Goal: Obtain resource: Download file/media

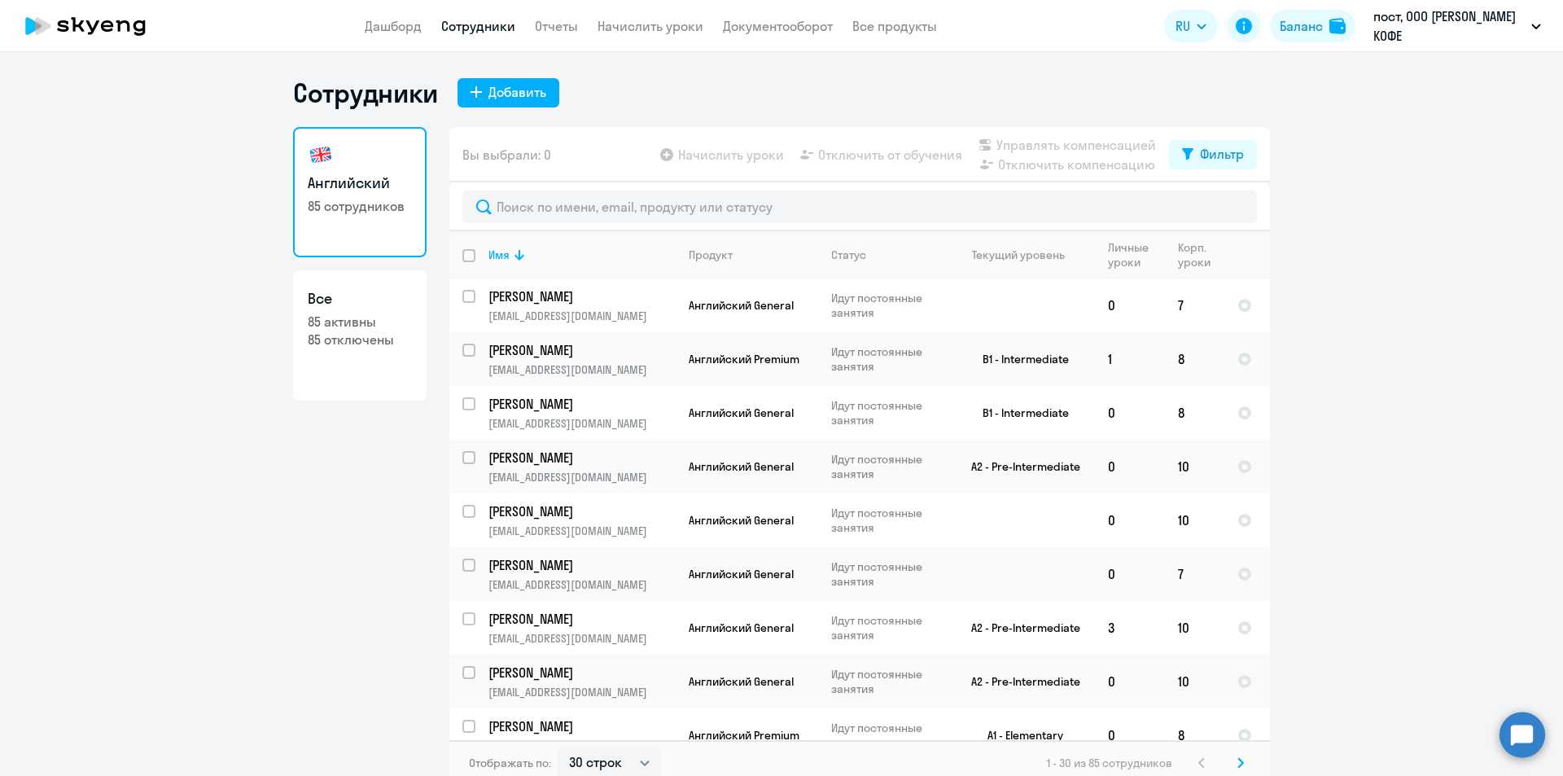
select select "30"
click at [750, 33] on link "Документооборот" at bounding box center [778, 26] width 110 height 16
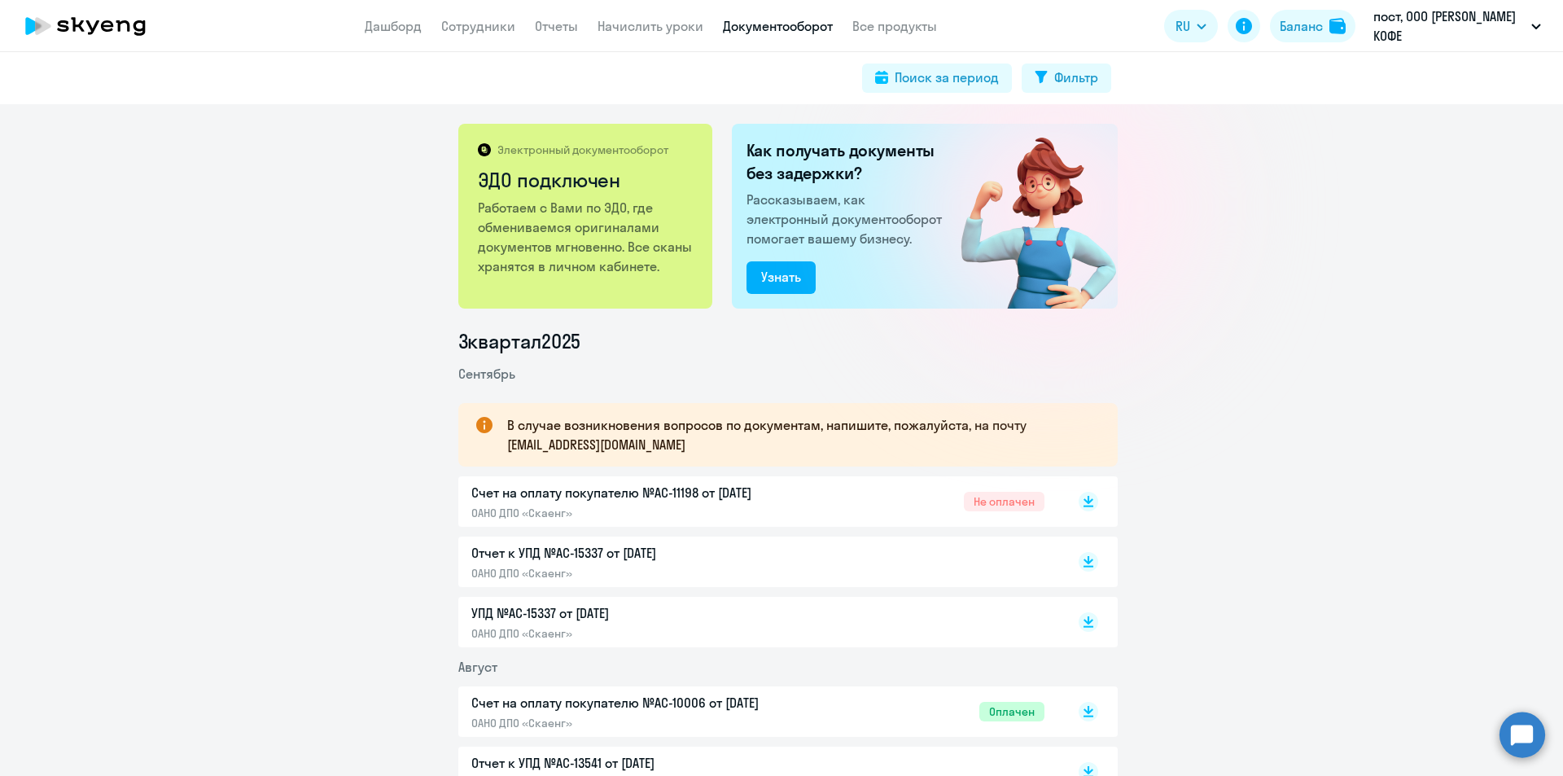
click at [684, 493] on p "Счет на оплату покупателю №AC-11198 от [DATE]" at bounding box center [642, 493] width 342 height 20
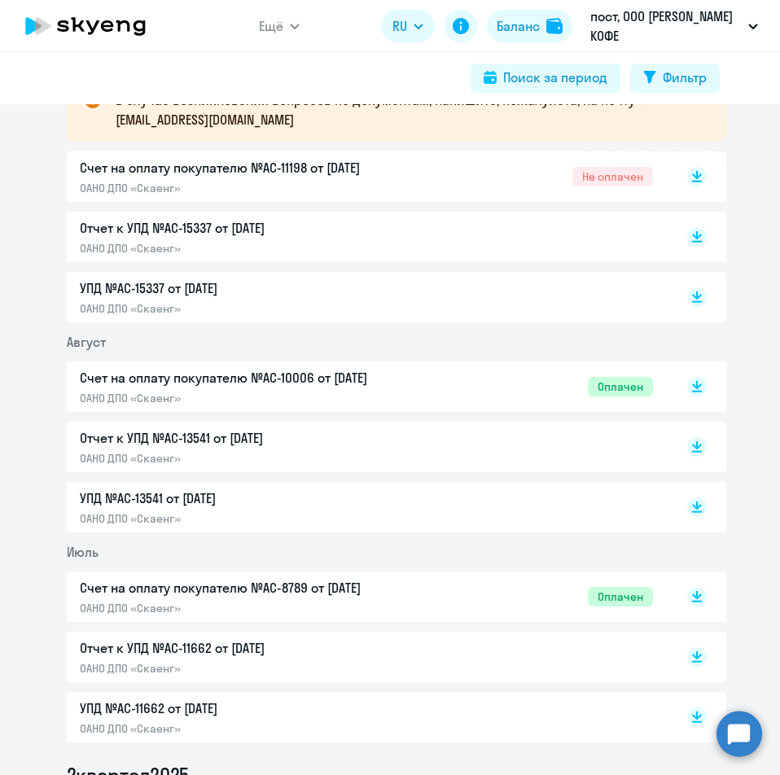
scroll to position [326, 0]
click at [371, 374] on p "Счет на оплату покупателю №AC-10006 от [DATE]" at bounding box center [251, 377] width 342 height 20
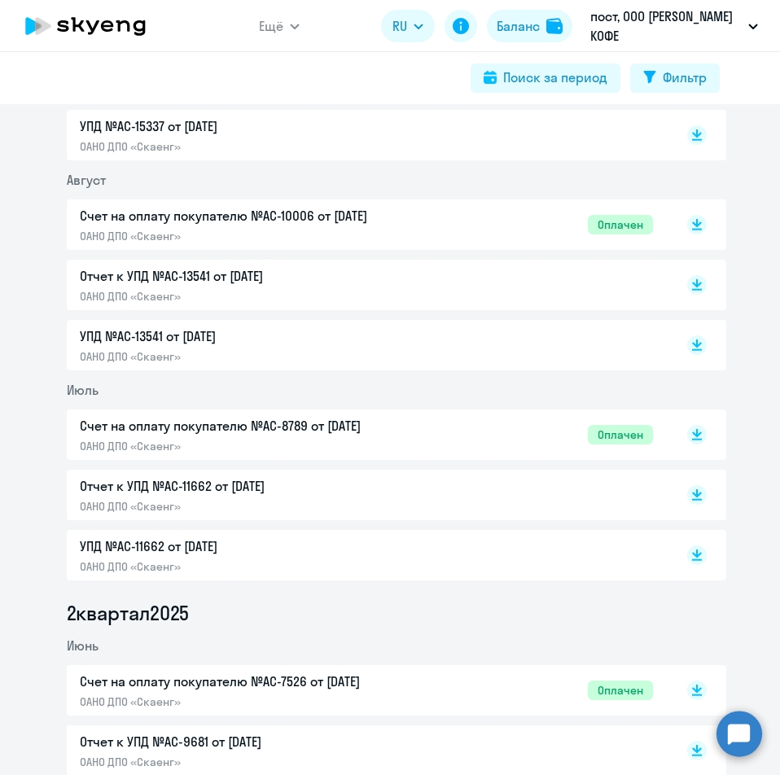
scroll to position [488, 0]
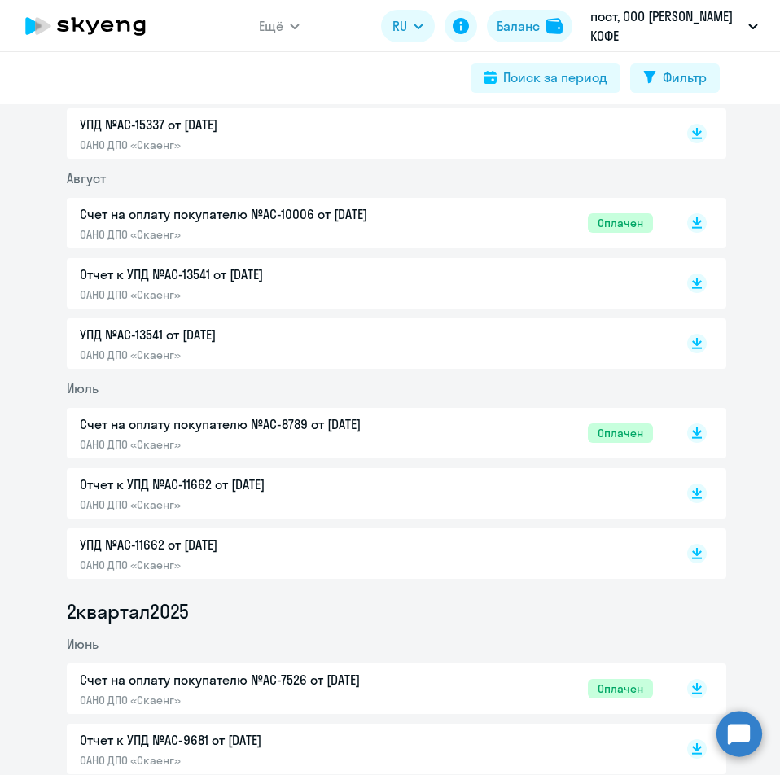
click at [543, 428] on div "Счет на оплату покупателю №AC-8789 от [DATE] ОАНО ДПО «Скаенг» Оплачен" at bounding box center [366, 432] width 573 height 37
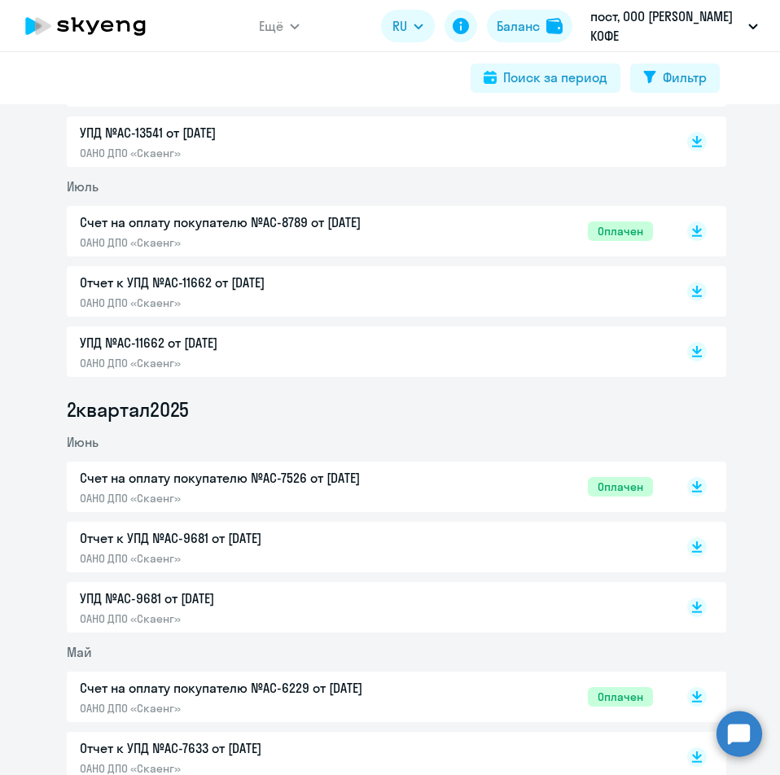
scroll to position [733, 0]
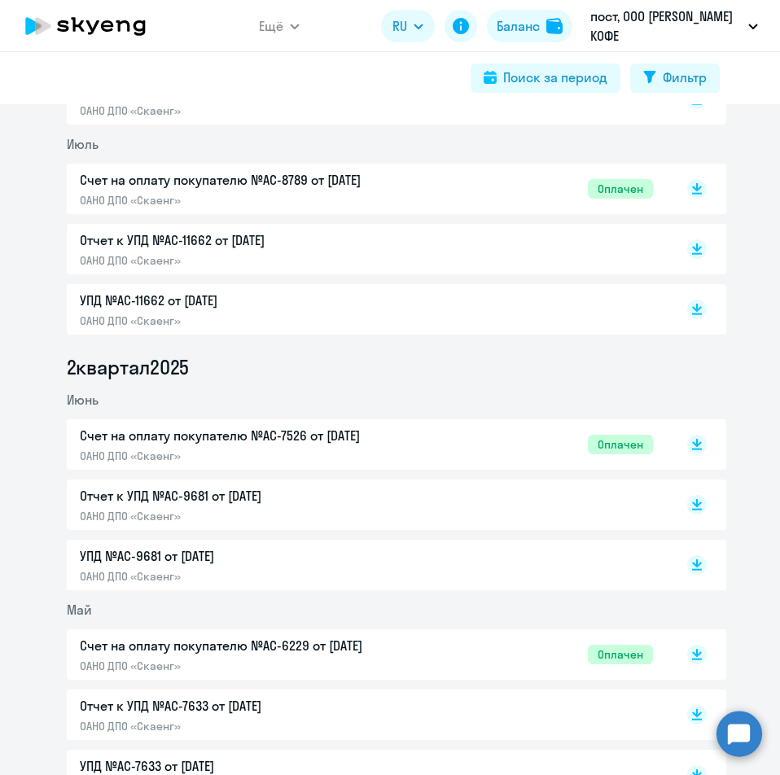
click at [441, 436] on div "Счет на оплату покупателю №AC-7526 от [DATE] ОАНО ДПО «Скаенг» Оплачен" at bounding box center [366, 444] width 573 height 37
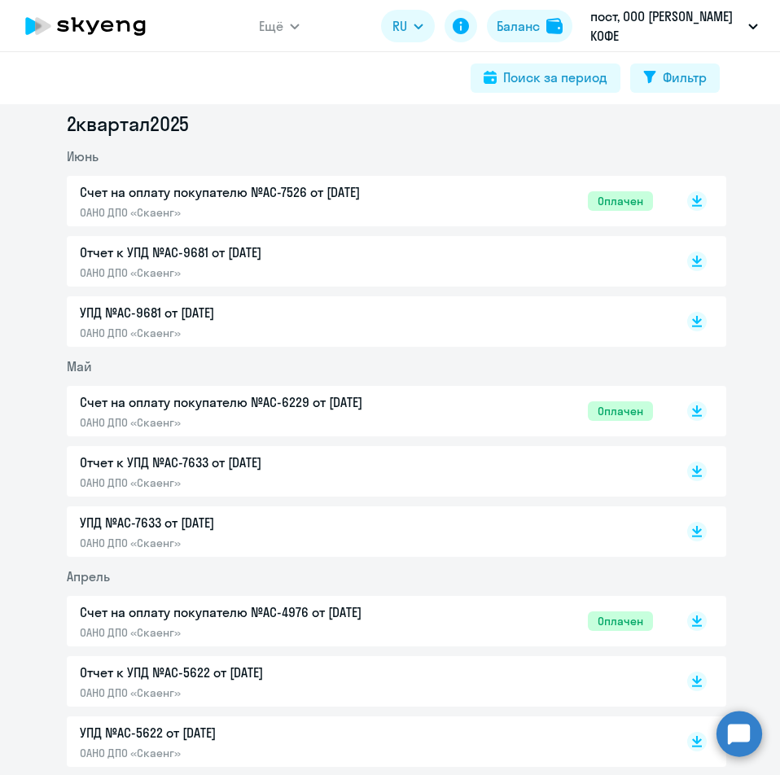
scroll to position [977, 0]
click at [403, 414] on div "Счет на оплату покупателю №AC-6229 от [DATE] ОАНО ДПО «Скаенг»" at bounding box center [251, 410] width 342 height 37
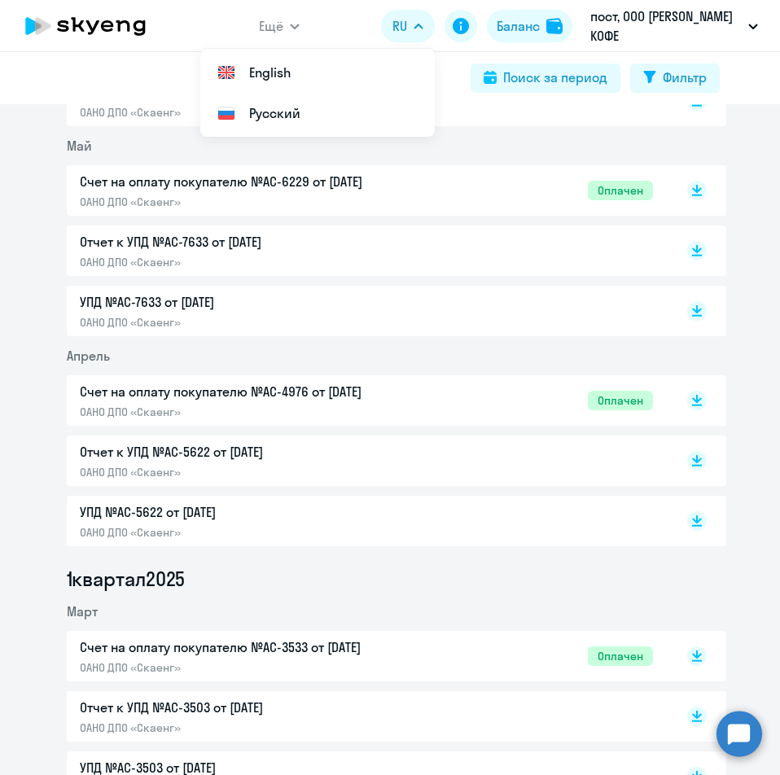
scroll to position [1221, 0]
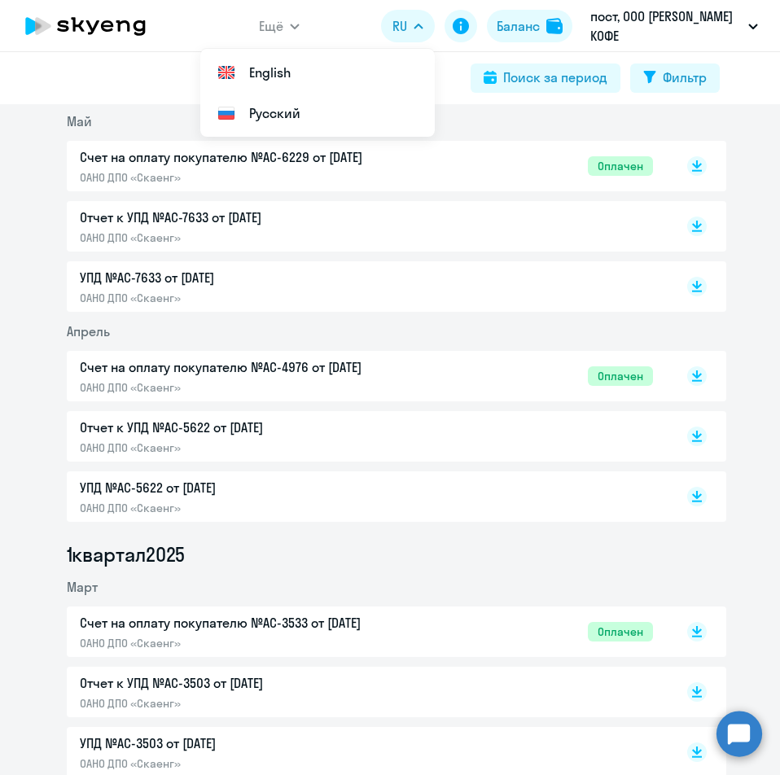
click at [393, 375] on p "Счет на оплату покупателю №AC-4976 от [DATE]" at bounding box center [251, 367] width 342 height 20
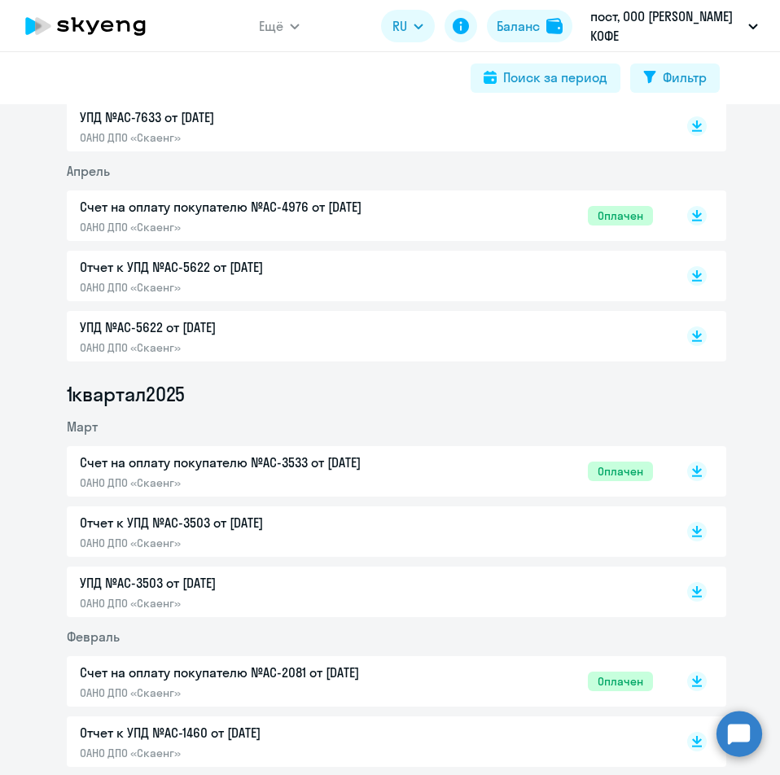
scroll to position [1384, 0]
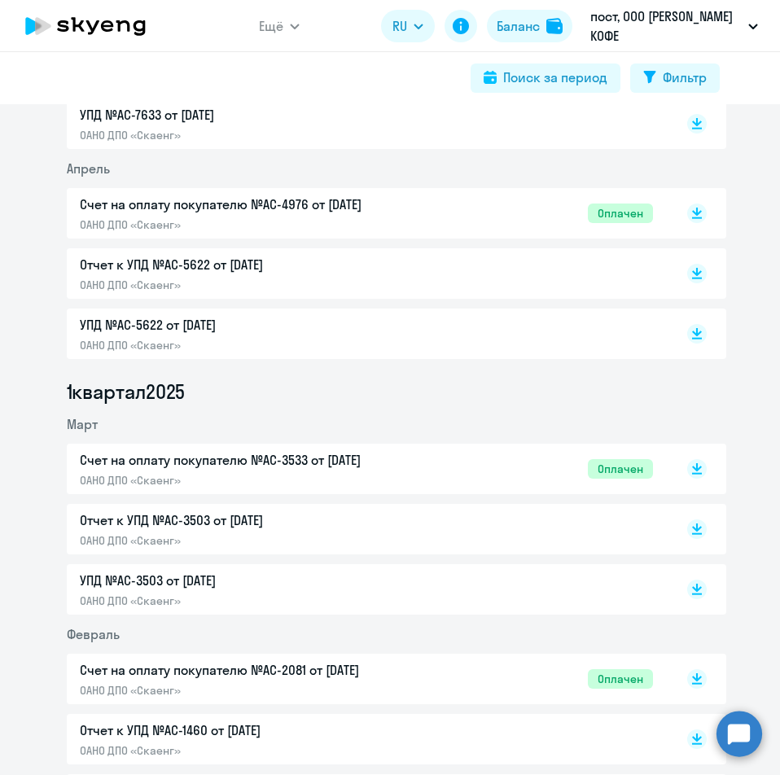
click at [585, 457] on div "Счет на оплату покупателю №AC-3533 от [DATE] ОАНО ДПО «Скаенг» Оплачен" at bounding box center [366, 468] width 573 height 37
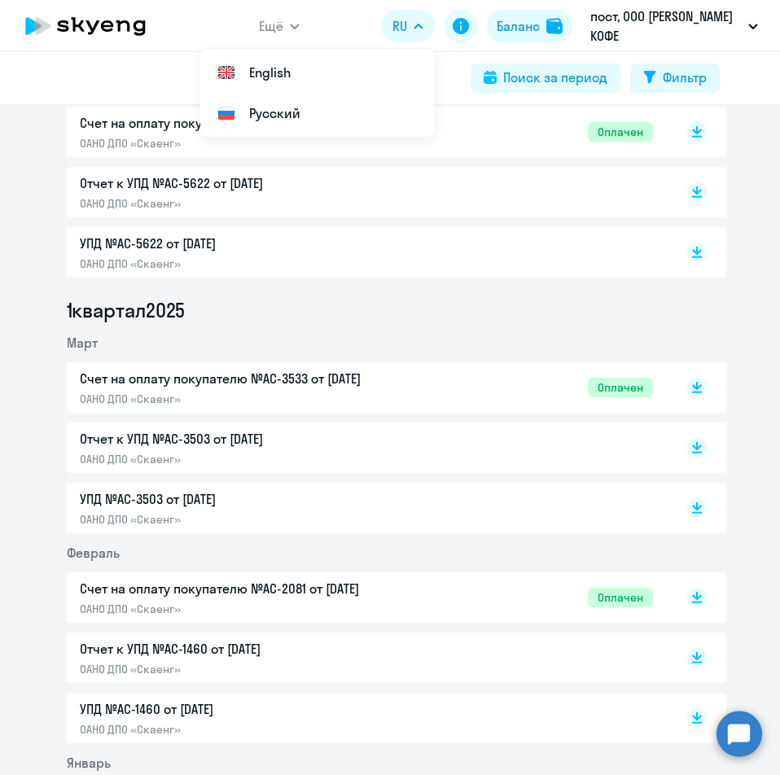
click at [423, 593] on div "Счет на оплату покупателю №AC-2081 от [DATE] ОАНО ДПО «Скаенг» Оплачен" at bounding box center [366, 597] width 573 height 37
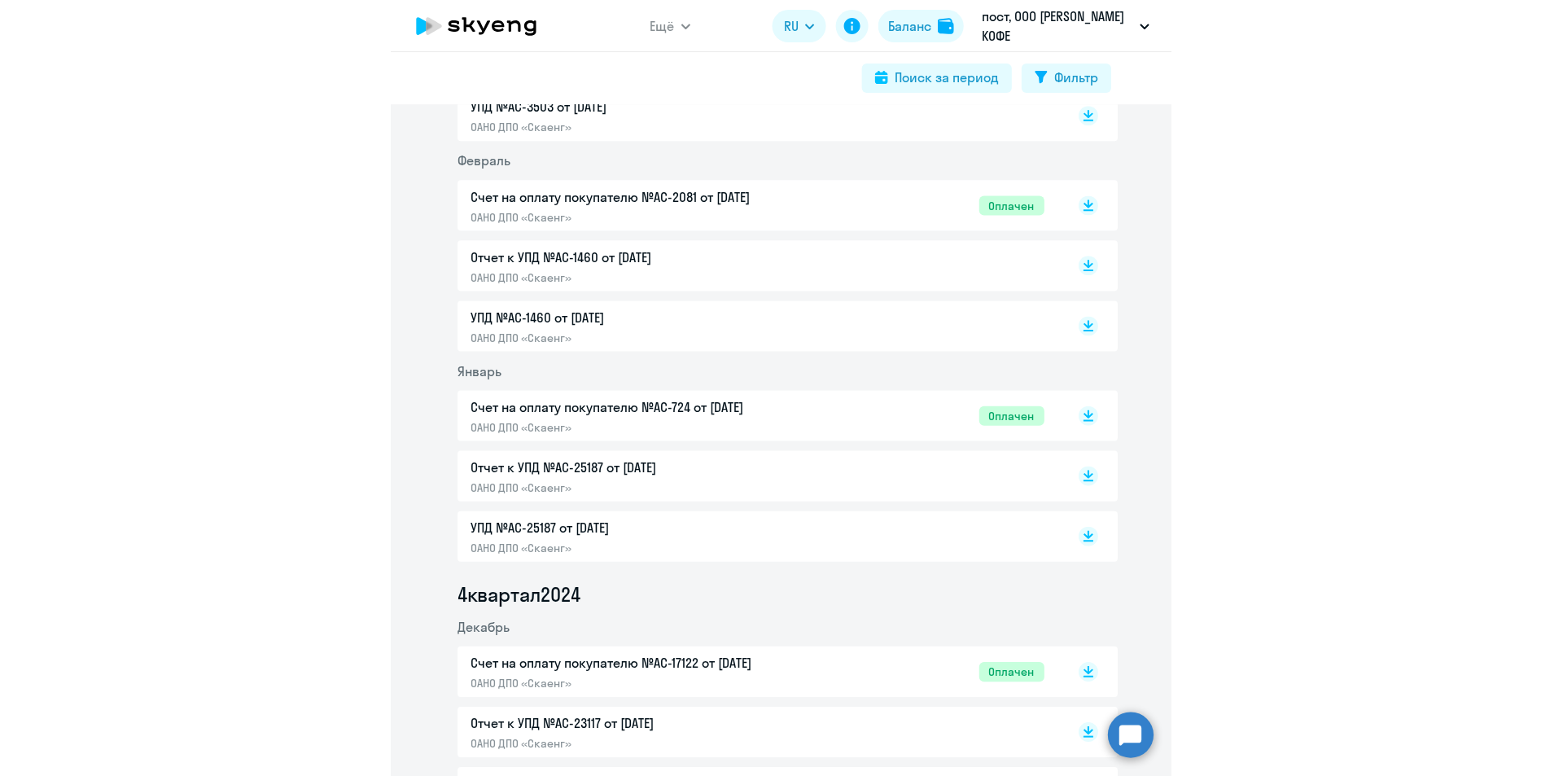
scroll to position [1872, 0]
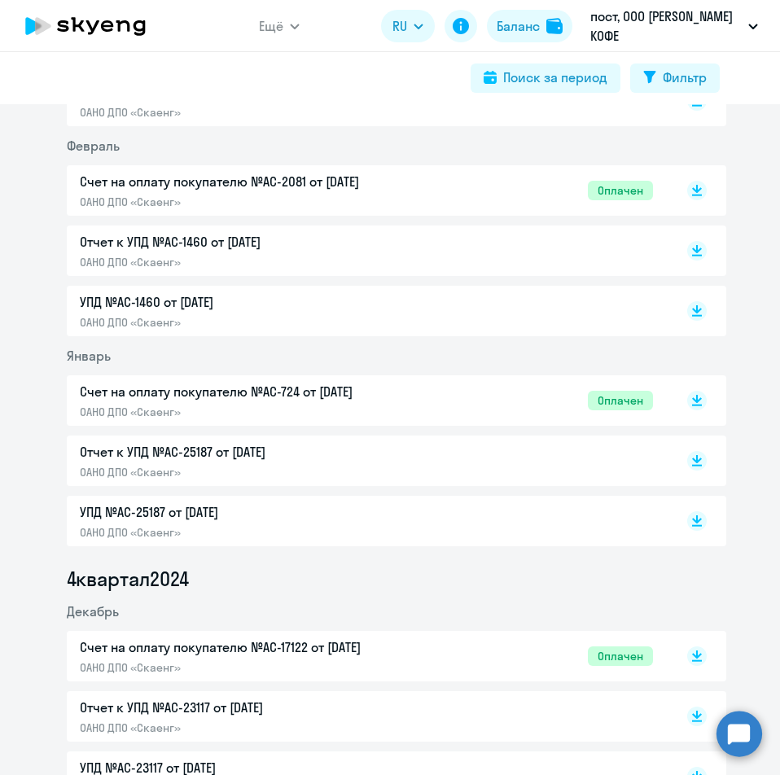
click at [469, 396] on div "Счет на оплату покупателю №AC-724 от [DATE] ОАНО ДПО «Скаенг» Оплачен" at bounding box center [366, 400] width 573 height 37
